Goal: Task Accomplishment & Management: Complete application form

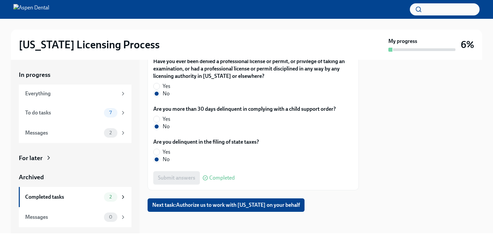
scroll to position [1482, 0]
click at [217, 207] on span "Next task : Authorize us to work with [US_STATE] on your behalf" at bounding box center [225, 204] width 147 height 7
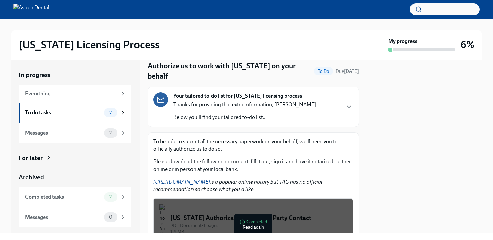
scroll to position [107, 0]
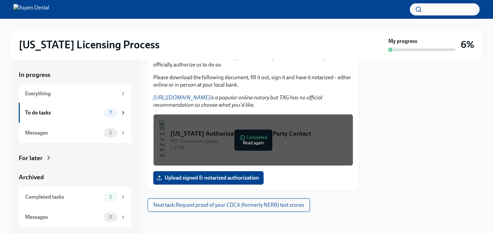
click at [268, 207] on span "Next task : Request proof of your CDCA (formerly NERB) test scores" at bounding box center [228, 204] width 151 height 7
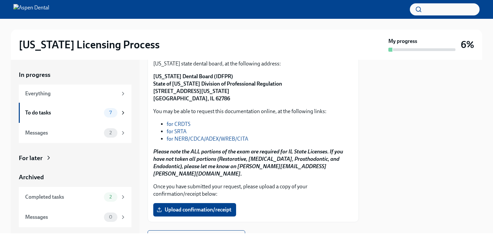
scroll to position [108, 0]
click at [218, 140] on link "for NERB/CDCA/ADEX/WREB/CITA" at bounding box center [207, 138] width 81 height 6
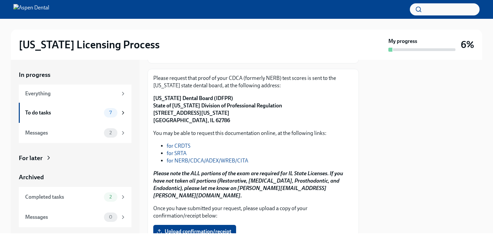
scroll to position [81, 0]
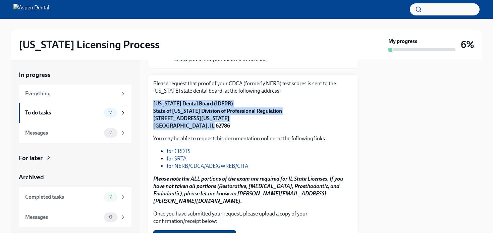
drag, startPoint x: 231, startPoint y: 122, endPoint x: 154, endPoint y: 100, distance: 80.4
click at [154, 100] on p "[US_STATE] Dental Board (IDFPR) State of [US_STATE] Division of Professional Re…" at bounding box center [253, 114] width 200 height 29
copy strong "[US_STATE] Dental Board (IDFPR) State of [US_STATE] Division of Professional Re…"
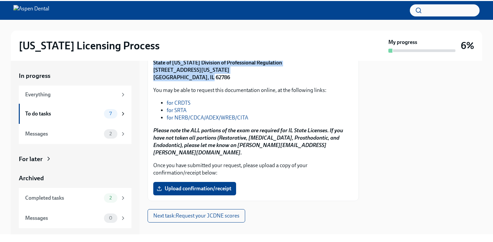
scroll to position [132, 0]
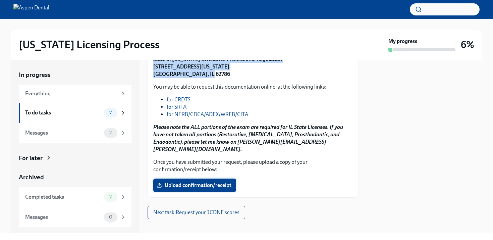
click at [177, 182] on span "Upload confirmation/receipt" at bounding box center [194, 185] width 73 height 7
click at [0, 0] on input "Upload confirmation/receipt" at bounding box center [0, 0] width 0 height 0
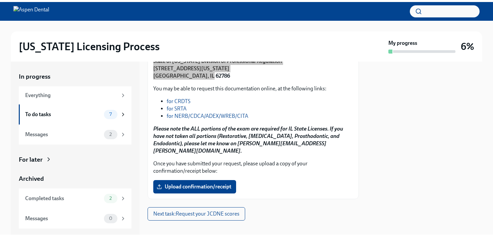
scroll to position [129, 0]
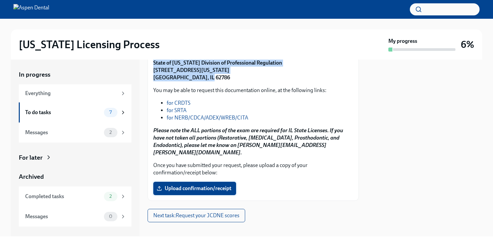
click at [187, 185] on span "Upload confirmation/receipt" at bounding box center [194, 188] width 73 height 7
click at [0, 0] on input "Upload confirmation/receipt" at bounding box center [0, 0] width 0 height 0
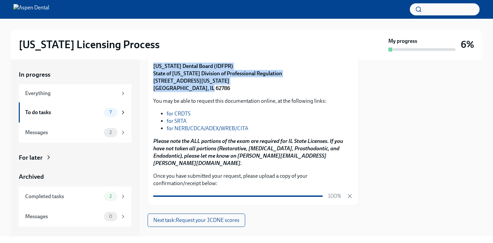
scroll to position [123, 0]
